Goal: Navigation & Orientation: Find specific page/section

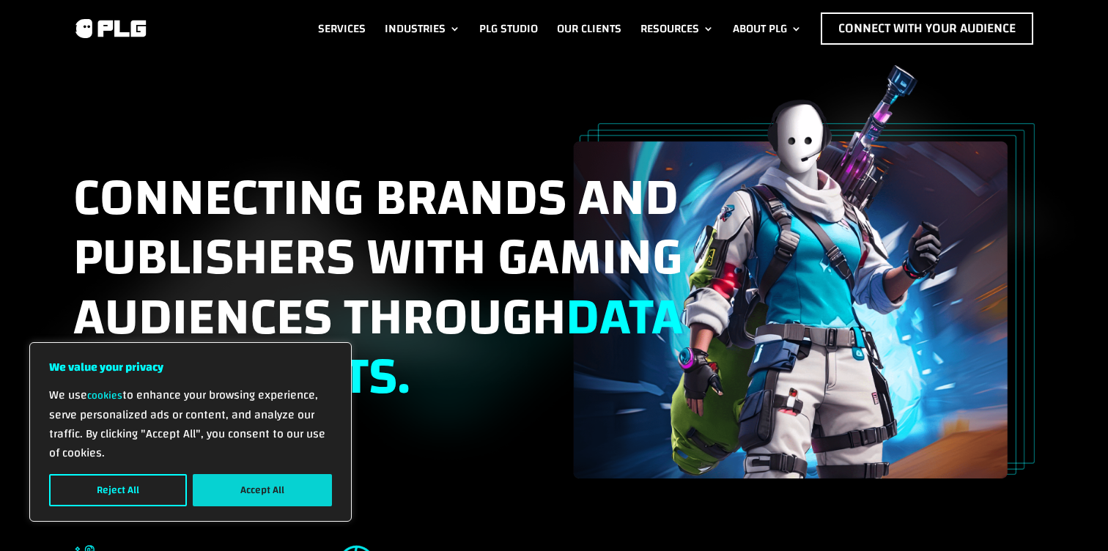
click at [229, 485] on button "Accept All" at bounding box center [262, 490] width 139 height 32
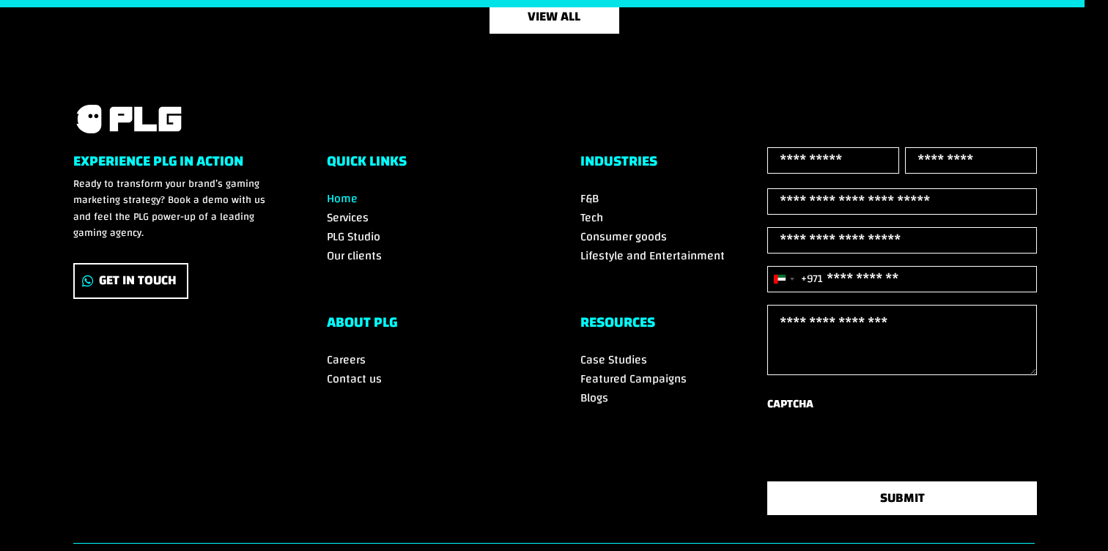
scroll to position [5070, 0]
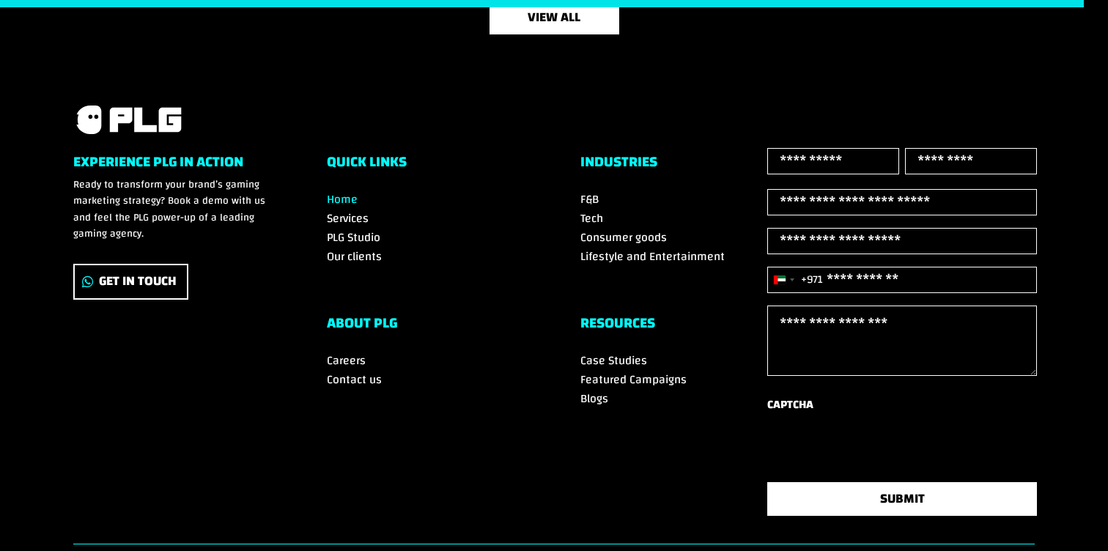
click at [354, 234] on span "PLG Studio" at bounding box center [353, 237] width 53 height 22
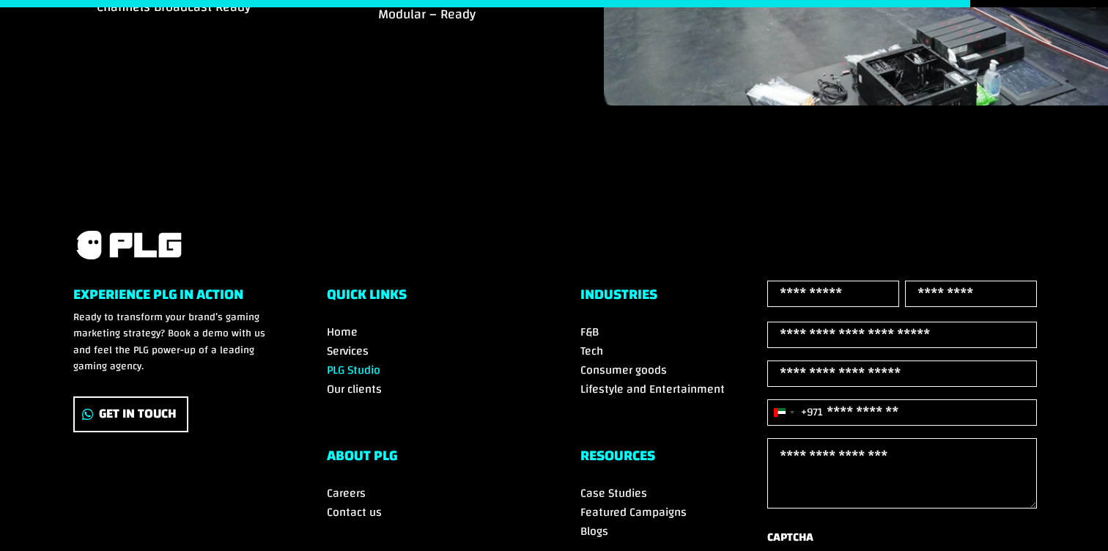
scroll to position [2014, 0]
